Goal: Find specific page/section: Find specific page/section

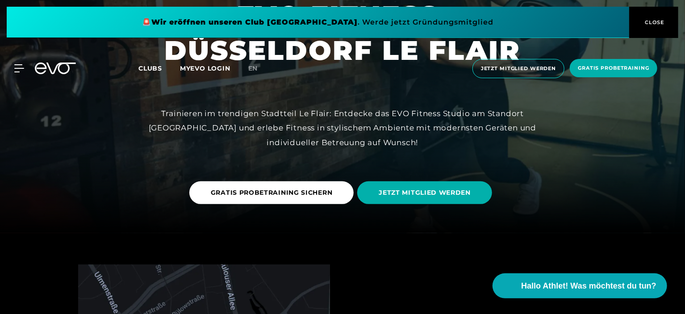
scroll to position [134, 0]
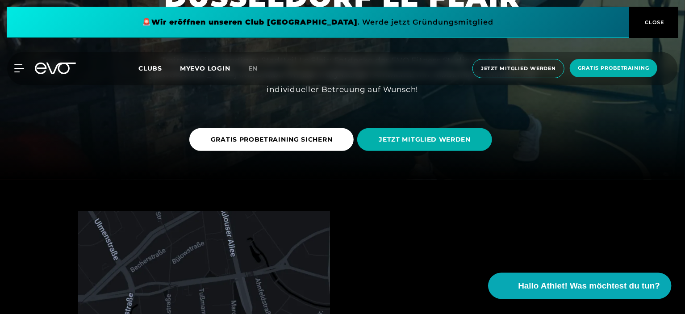
click at [586, 294] on button "Hallo Athlet! Was möchtest du tun?" at bounding box center [579, 286] width 183 height 26
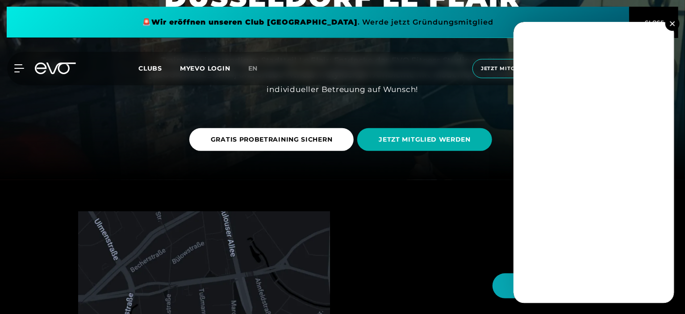
click at [675, 23] on button at bounding box center [672, 24] width 14 height 14
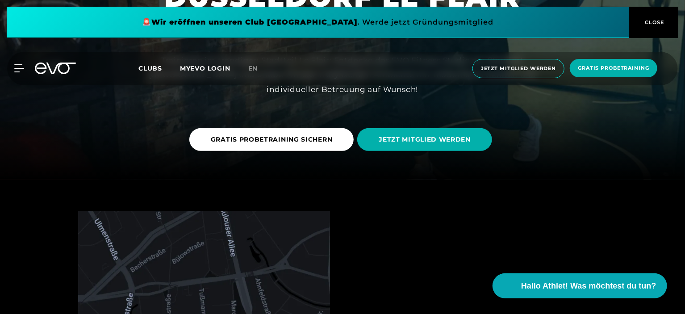
scroll to position [0, 0]
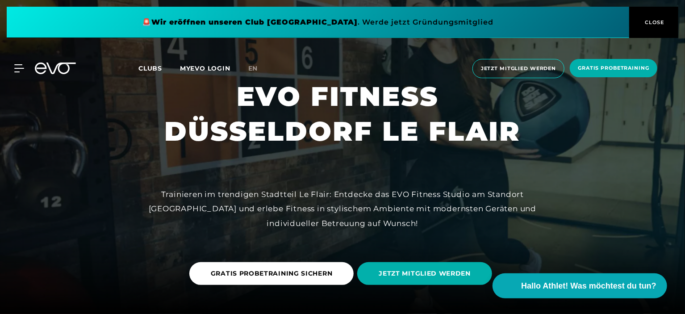
click at [653, 24] on span "CLOSE" at bounding box center [654, 22] width 22 height 8
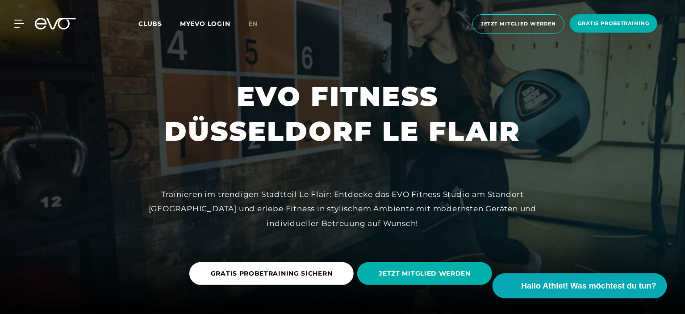
click at [154, 25] on span "Clubs" at bounding box center [150, 24] width 24 height 8
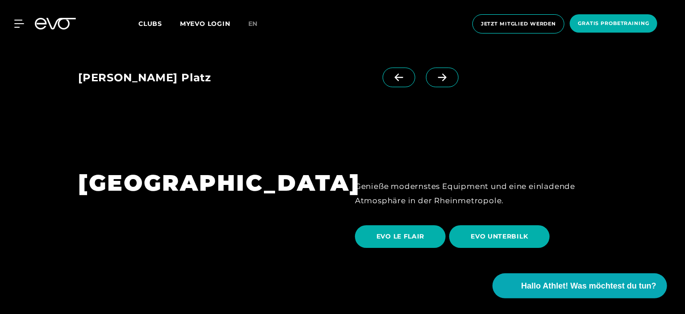
scroll to position [1291, 0]
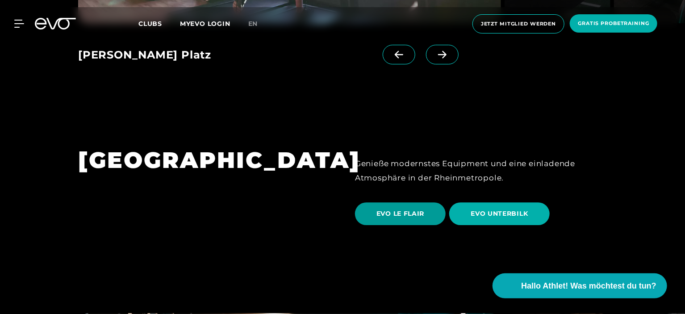
click at [414, 202] on span "EVO LE FLAIR" at bounding box center [400, 213] width 91 height 23
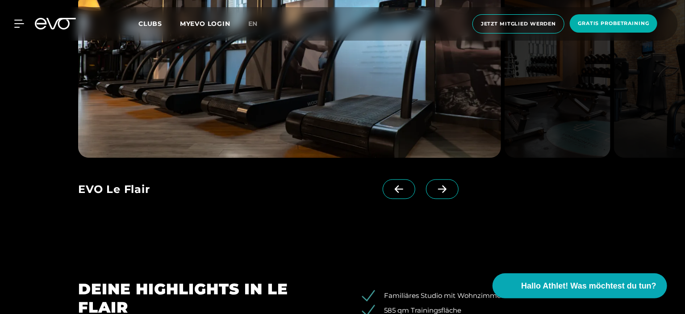
scroll to position [803, 0]
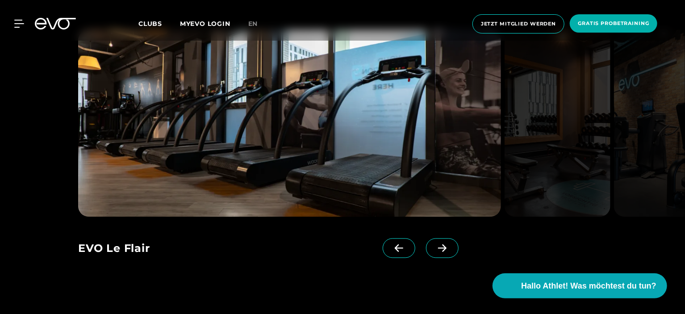
click at [435, 248] on icon at bounding box center [442, 248] width 16 height 8
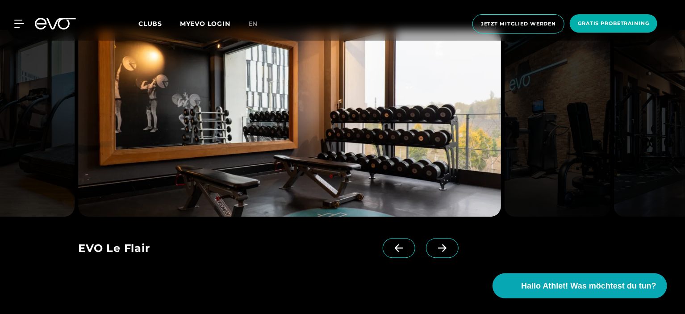
click at [435, 248] on icon at bounding box center [442, 248] width 16 height 8
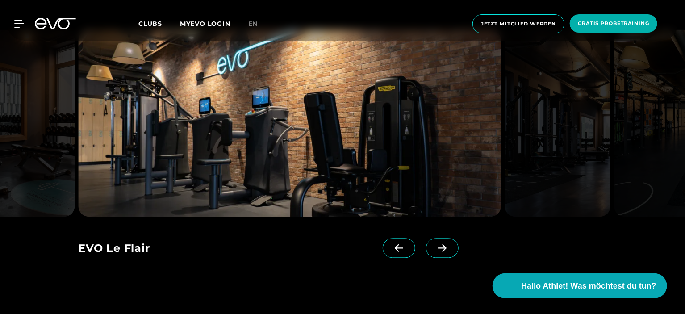
click at [435, 248] on icon at bounding box center [442, 248] width 16 height 8
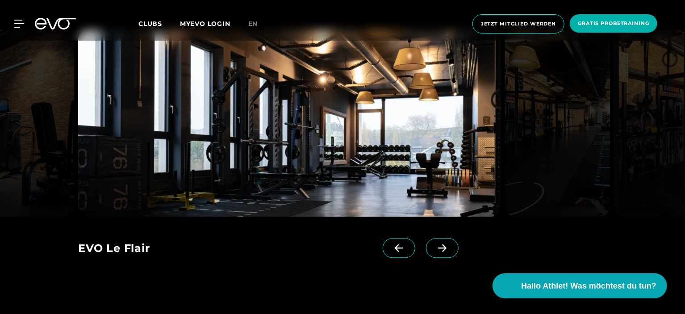
click at [435, 248] on icon at bounding box center [442, 248] width 16 height 8
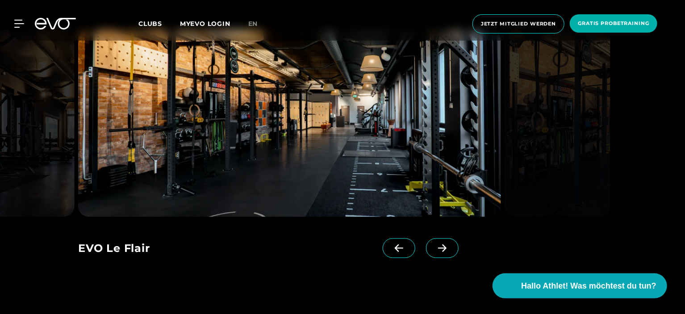
click at [435, 248] on icon at bounding box center [442, 248] width 16 height 8
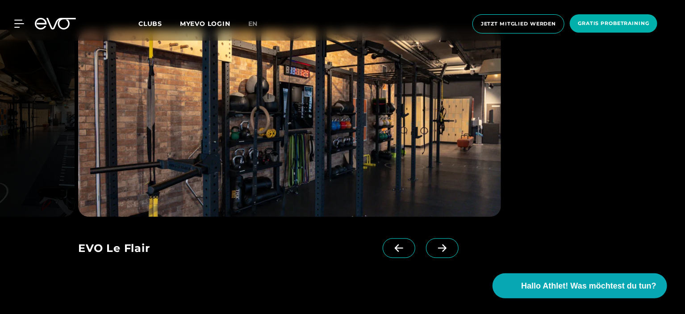
click at [435, 248] on icon at bounding box center [442, 248] width 16 height 8
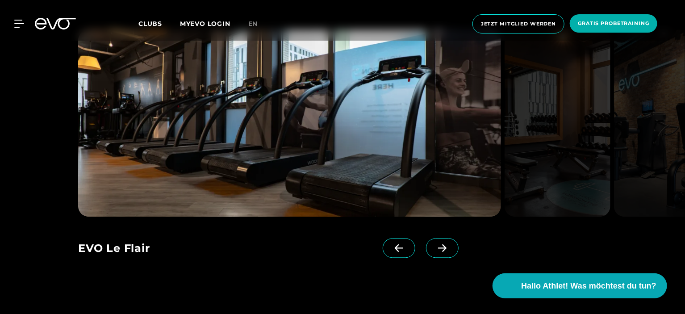
click at [395, 253] on span at bounding box center [399, 248] width 33 height 20
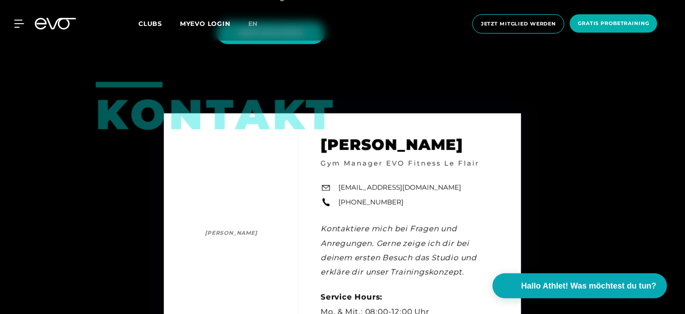
scroll to position [2276, 0]
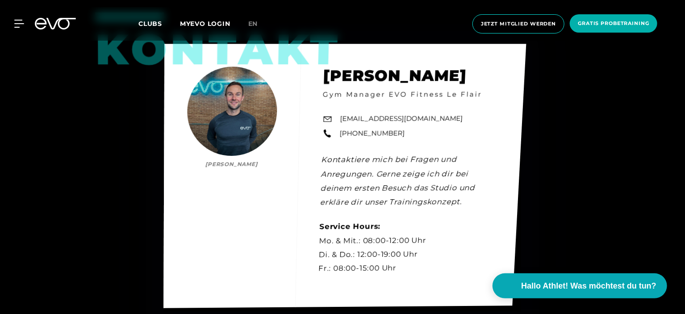
drag, startPoint x: 482, startPoint y: 77, endPoint x: 323, endPoint y: 81, distance: 158.9
click at [323, 81] on div "Kontakt Niklas Mertens Niklas Mertens Gym Manager EVO Fitness Le Flair leflair@…" at bounding box center [344, 176] width 362 height 264
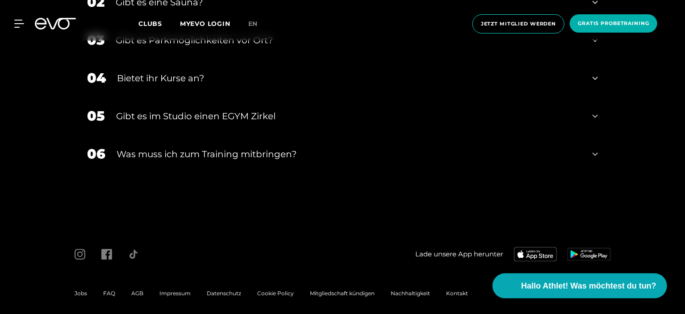
scroll to position [2832, 0]
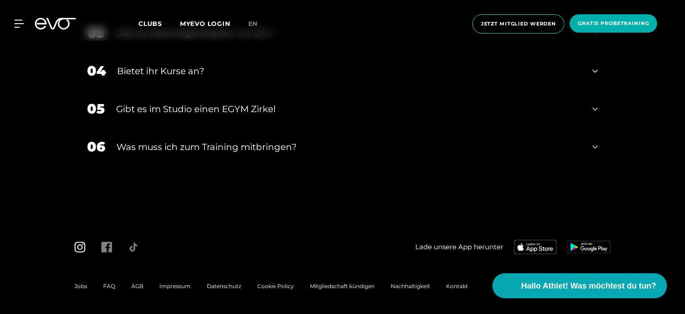
click at [81, 249] on icon at bounding box center [80, 246] width 11 height 11
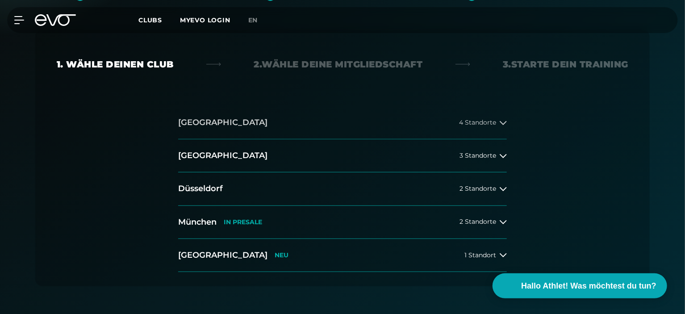
scroll to position [179, 0]
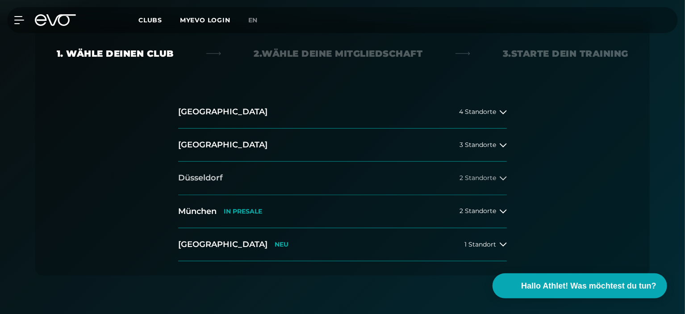
click at [492, 175] on span "2 Standorte" at bounding box center [477, 178] width 37 height 7
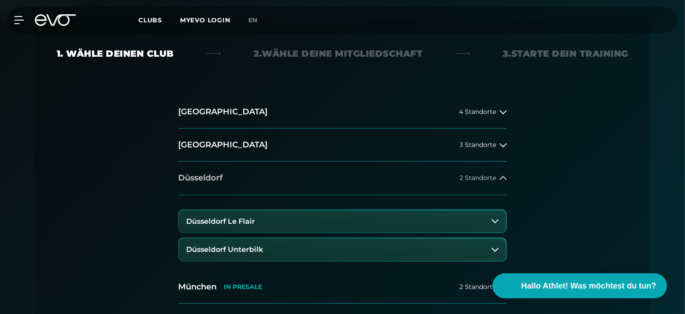
scroll to position [223, 0]
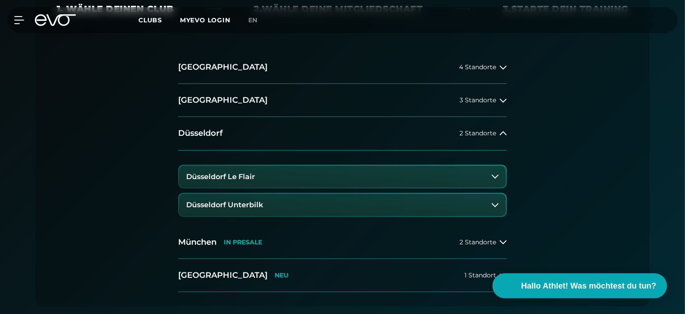
click at [432, 173] on button "Düsseldorf Le Flair" at bounding box center [342, 177] width 327 height 22
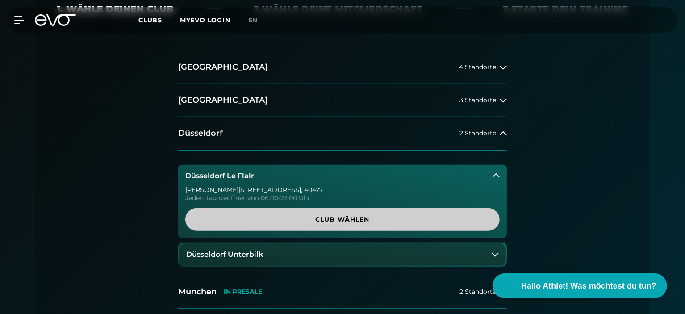
scroll to position [268, 0]
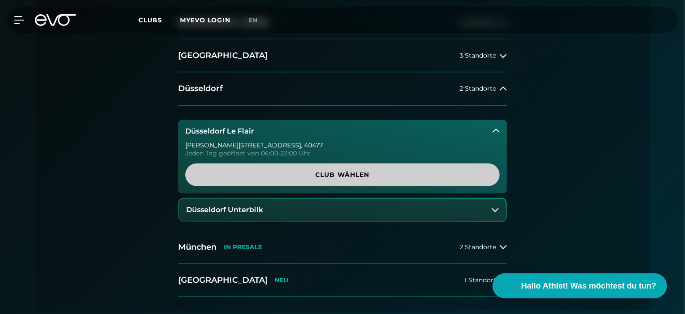
click at [357, 172] on span "Club wählen" at bounding box center [342, 174] width 271 height 9
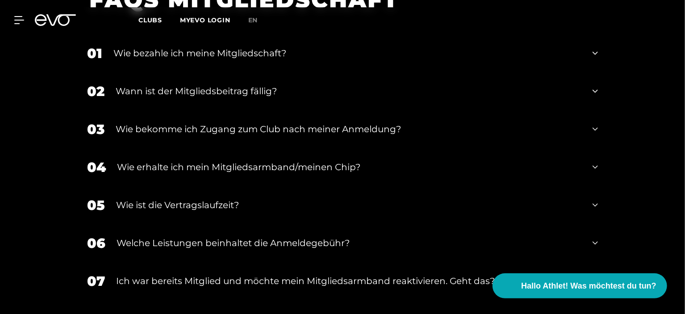
scroll to position [1715, 0]
